Goal: Check status

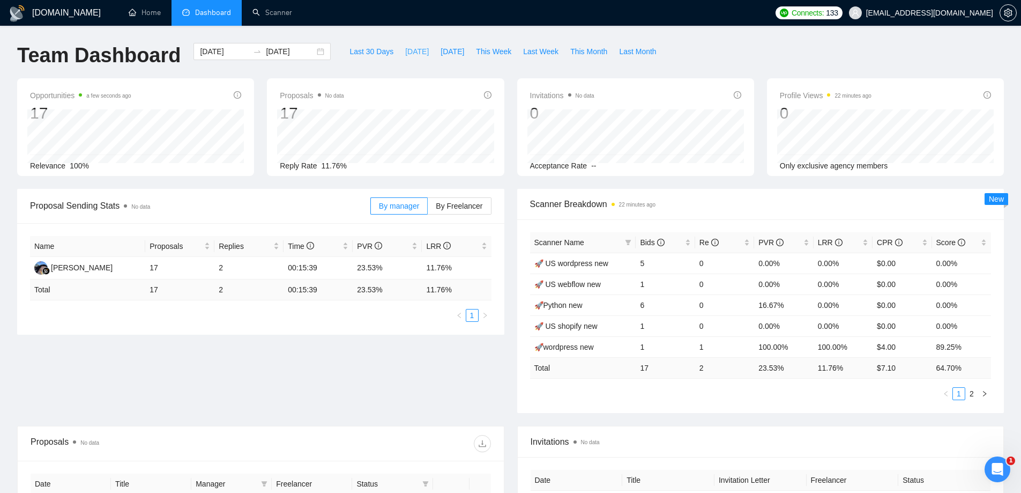
click at [408, 50] on span "[DATE]" at bounding box center [417, 52] width 24 height 12
type input "[DATE]"
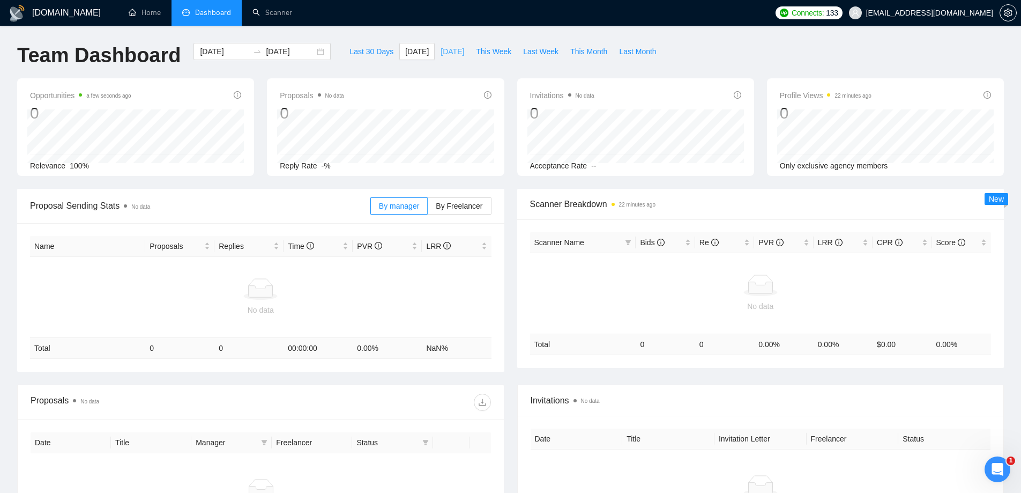
click at [454, 52] on span "[DATE]" at bounding box center [453, 52] width 24 height 12
type input "[DATE]"
click at [490, 52] on span "This Week" at bounding box center [493, 52] width 35 height 12
type input "[DATE]"
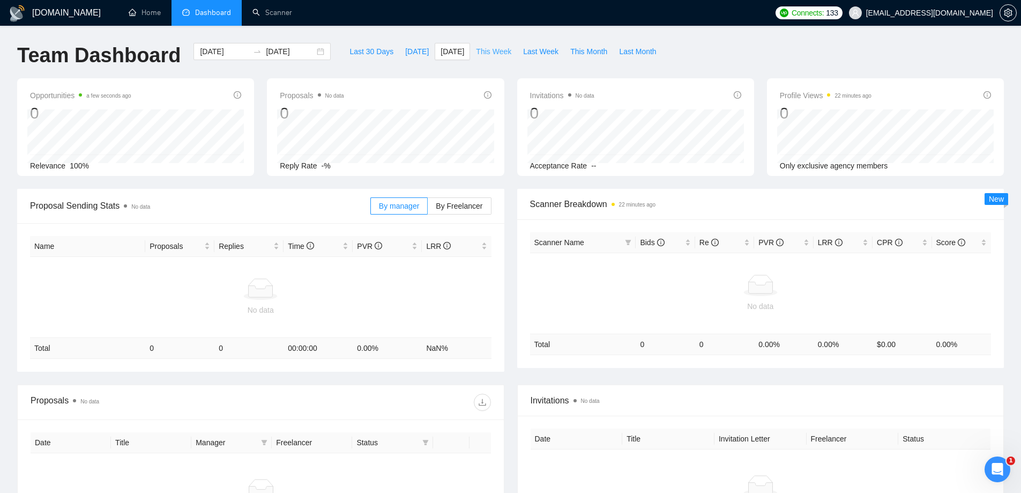
type input "[DATE]"
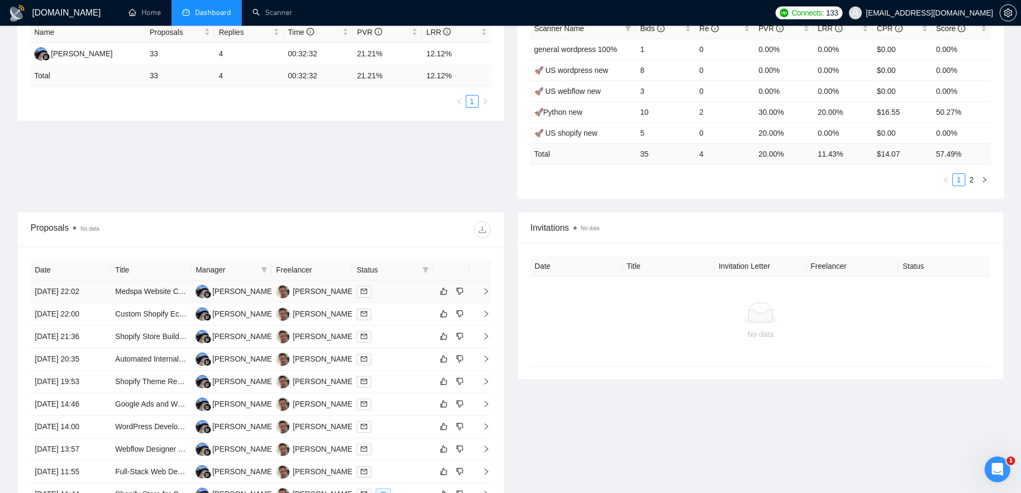
scroll to position [214, 0]
click at [697, 417] on div "Invitations No data Date Title Invitation Letter Freelancer Status No data" at bounding box center [761, 375] width 500 height 329
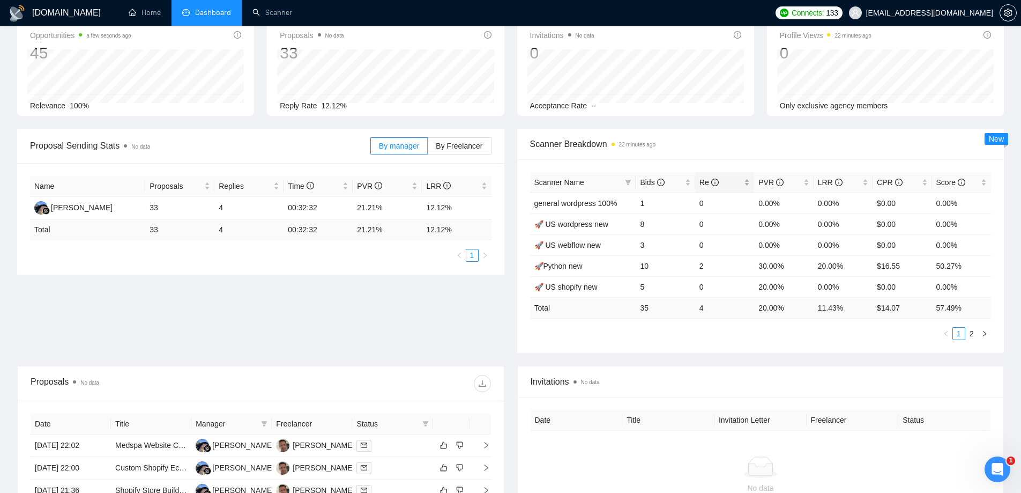
scroll to position [54, 0]
